Goal: Transaction & Acquisition: Purchase product/service

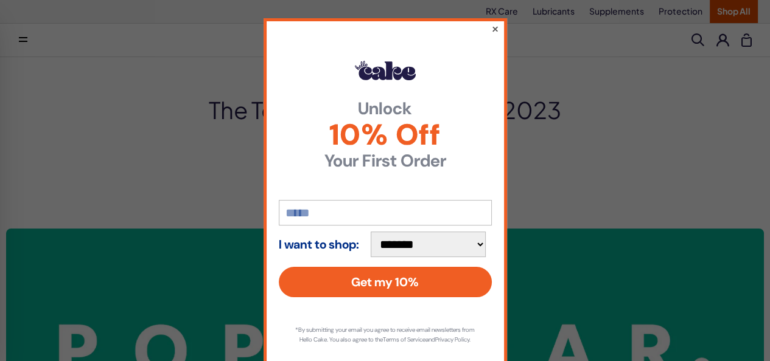
click at [491, 27] on button "×" at bounding box center [494, 28] width 8 height 15
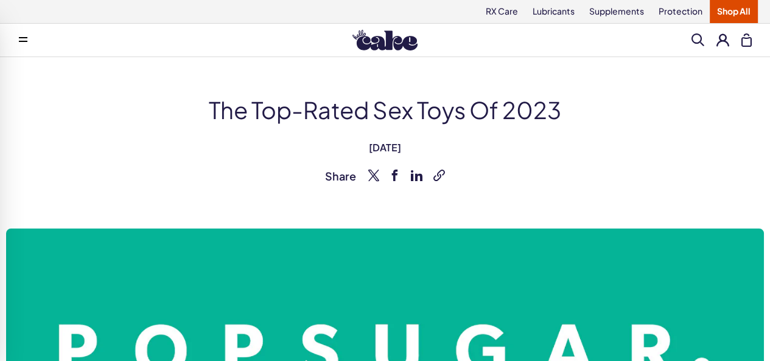
click at [727, 13] on link "Shop All" at bounding box center [734, 11] width 48 height 23
